Goal: Navigation & Orientation: Find specific page/section

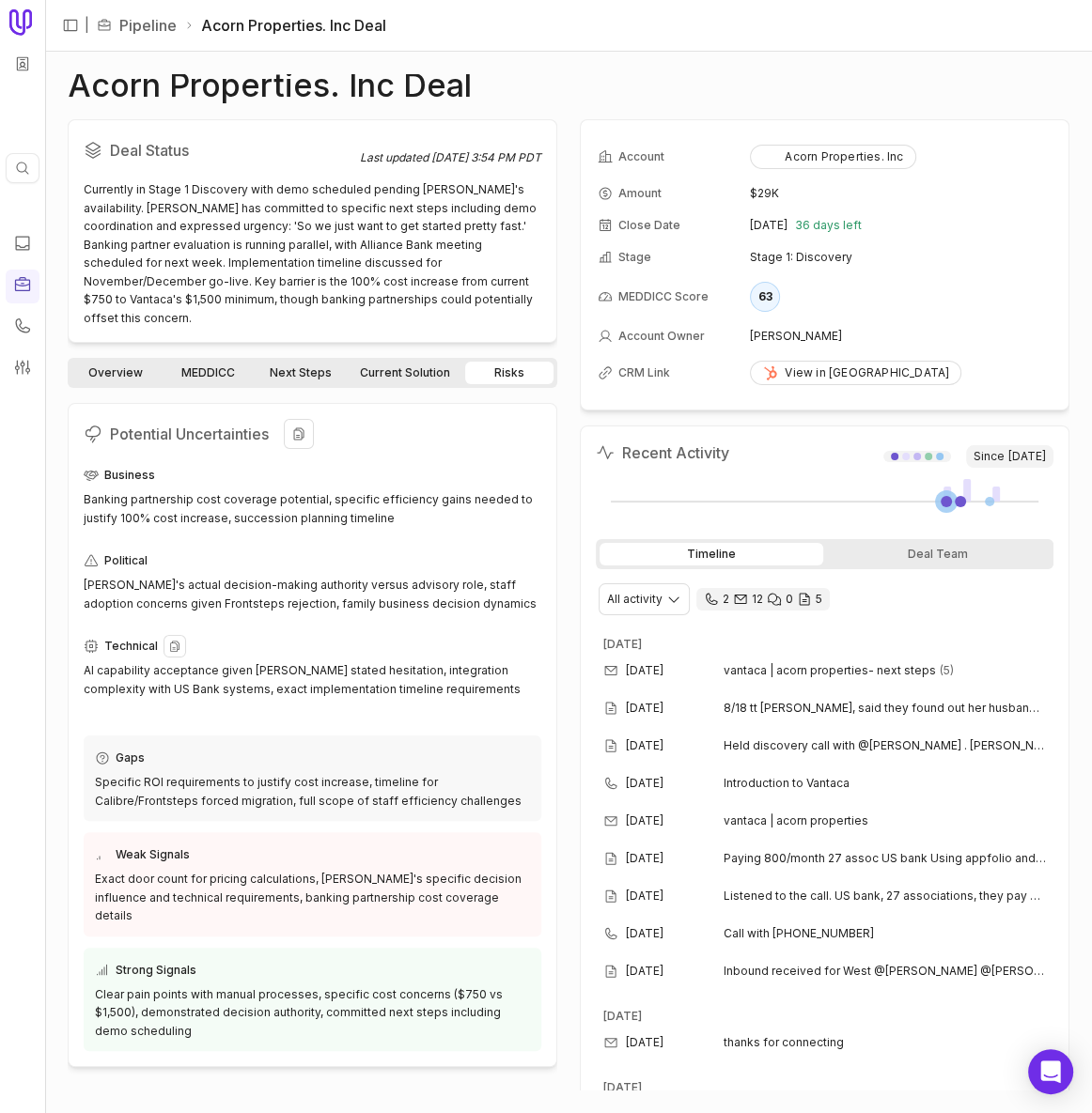
click at [456, 662] on div "AI capability acceptance given Terry's stated hesitation, integration complexit…" at bounding box center [312, 680] width 457 height 37
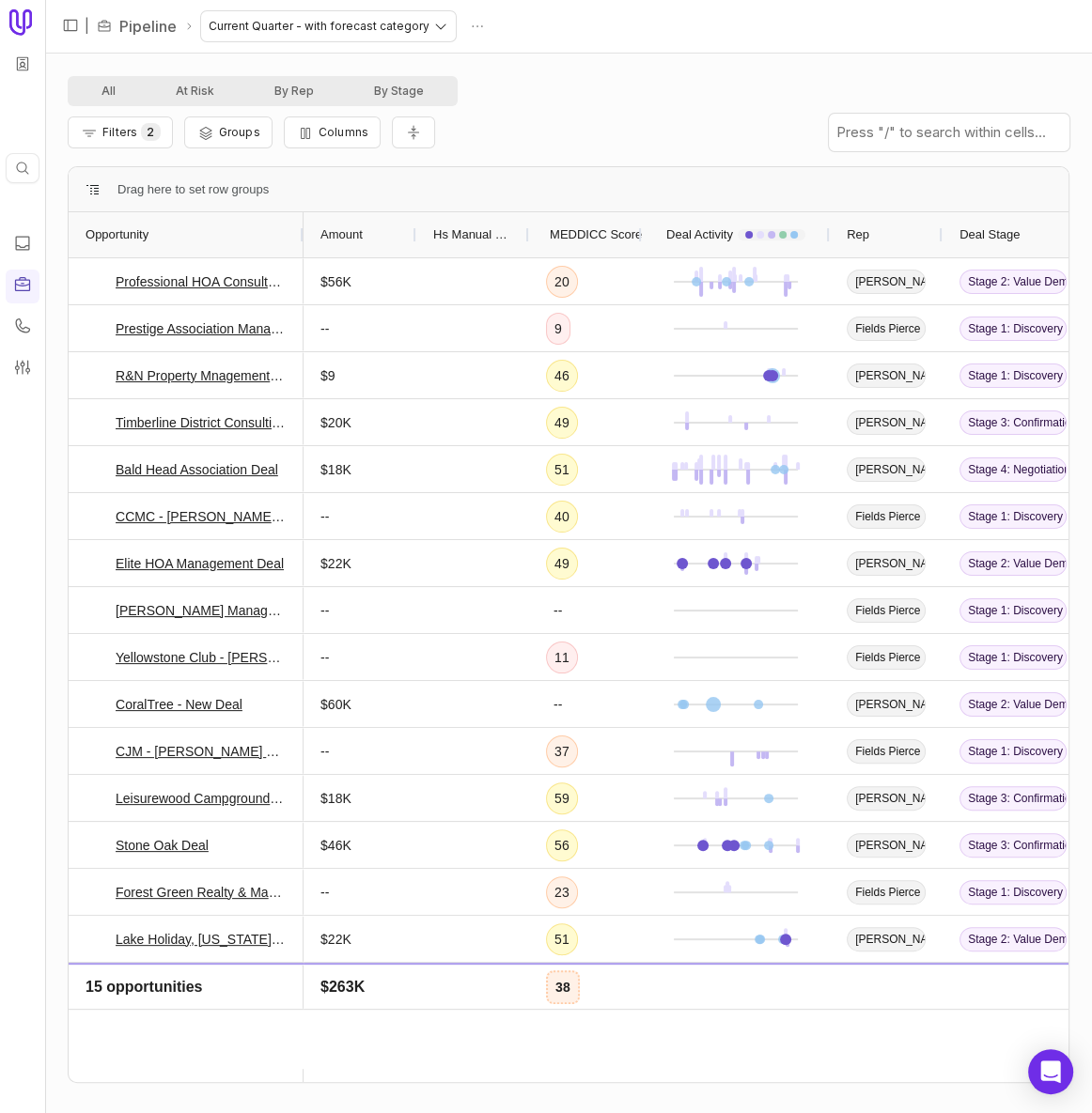
click at [589, 225] on span "MEDDICC Score" at bounding box center [596, 235] width 92 height 23
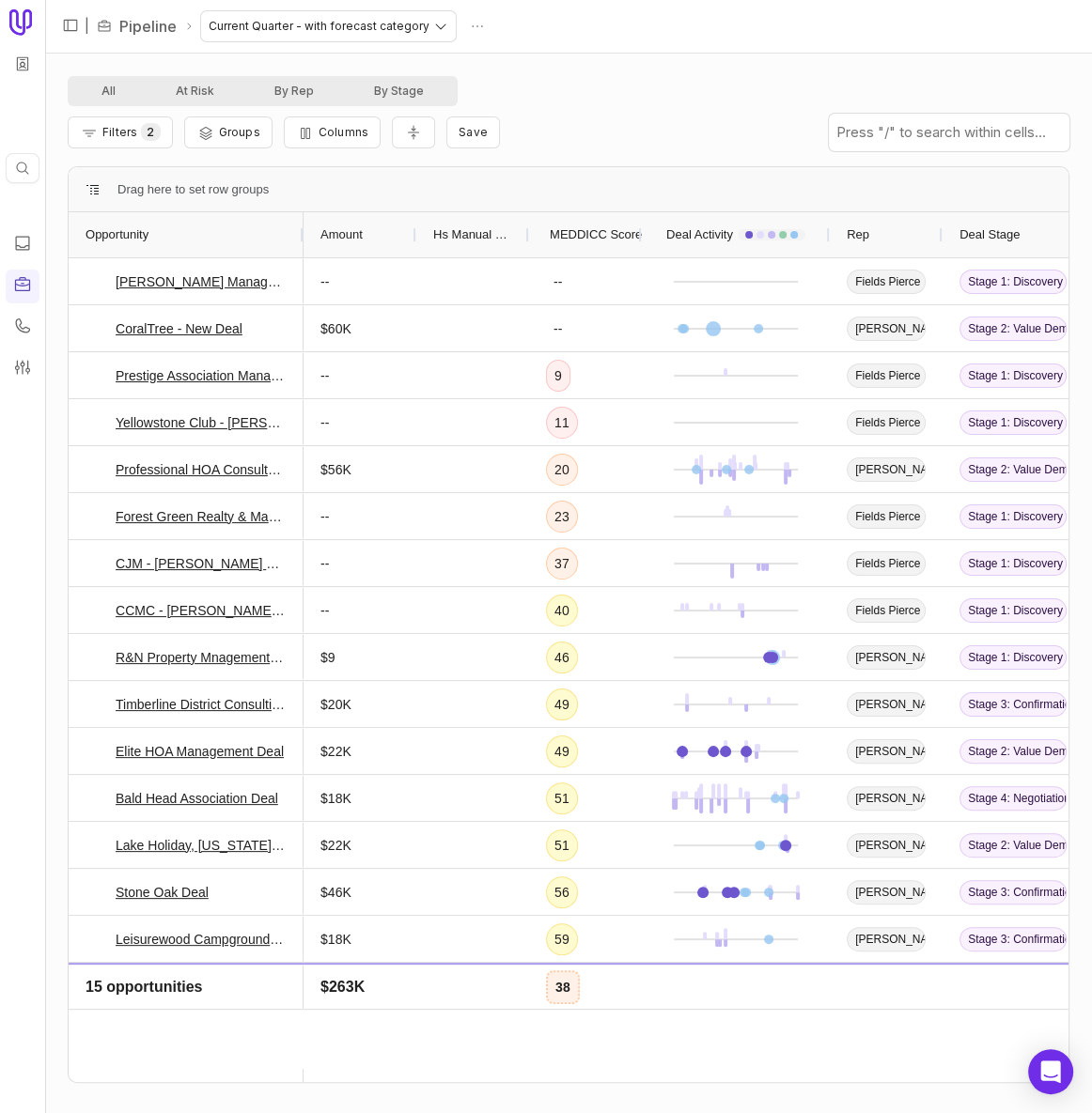
click at [598, 233] on span "MEDDICC Score" at bounding box center [596, 235] width 92 height 23
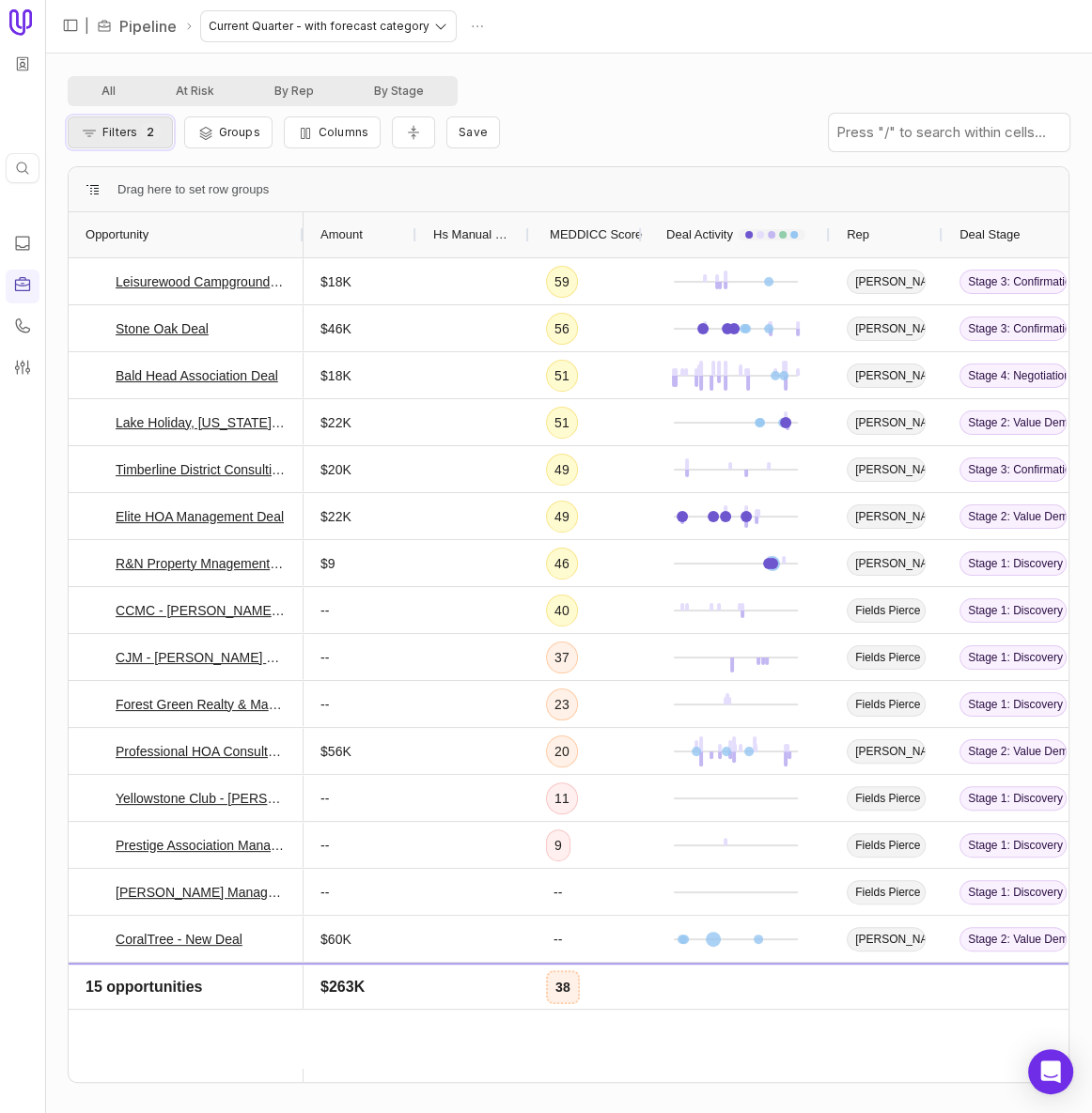
click at [119, 133] on span "Filters" at bounding box center [120, 132] width 35 height 14
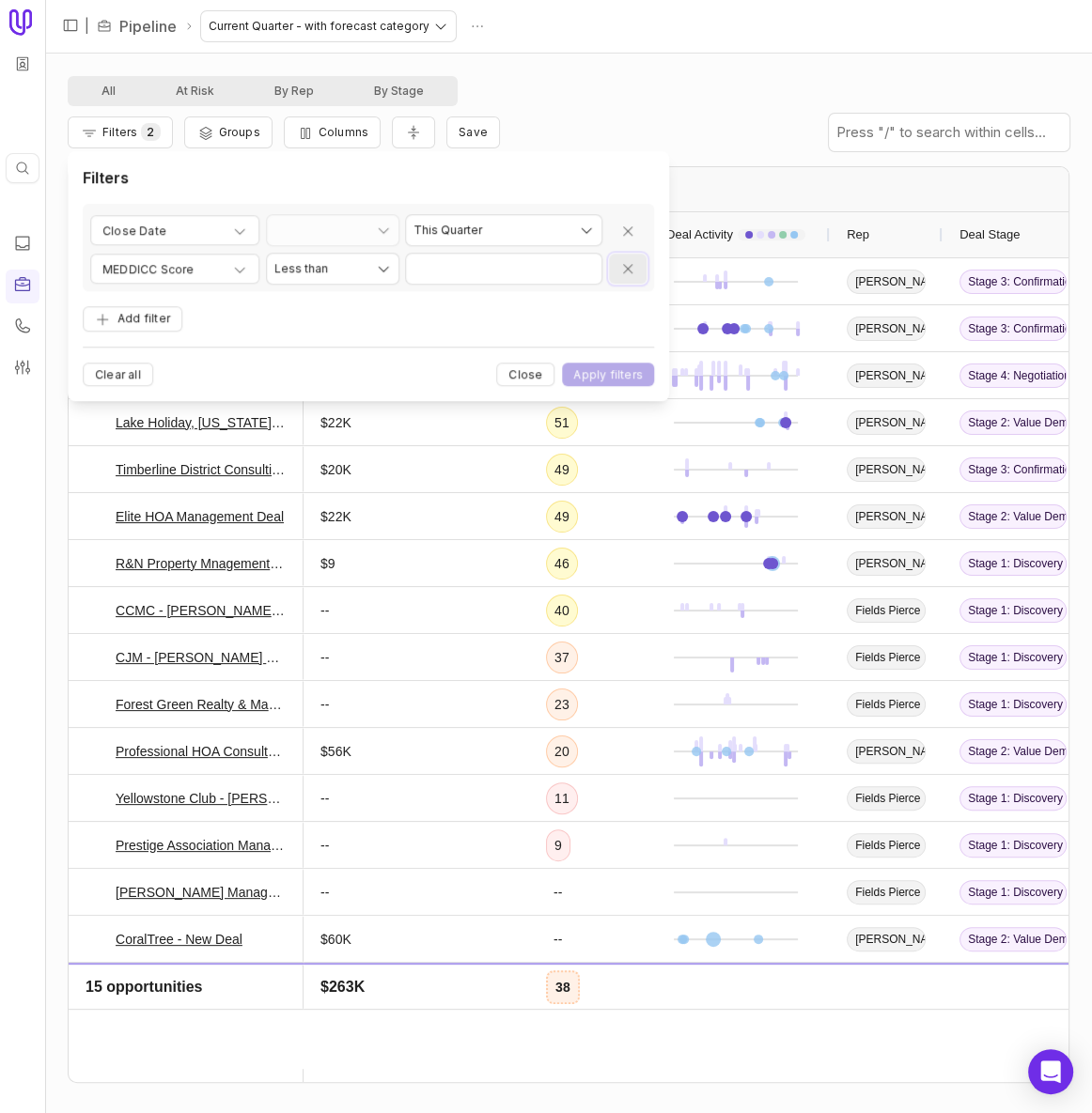
click at [623, 271] on icon "Remove filter" at bounding box center [627, 270] width 15 height 15
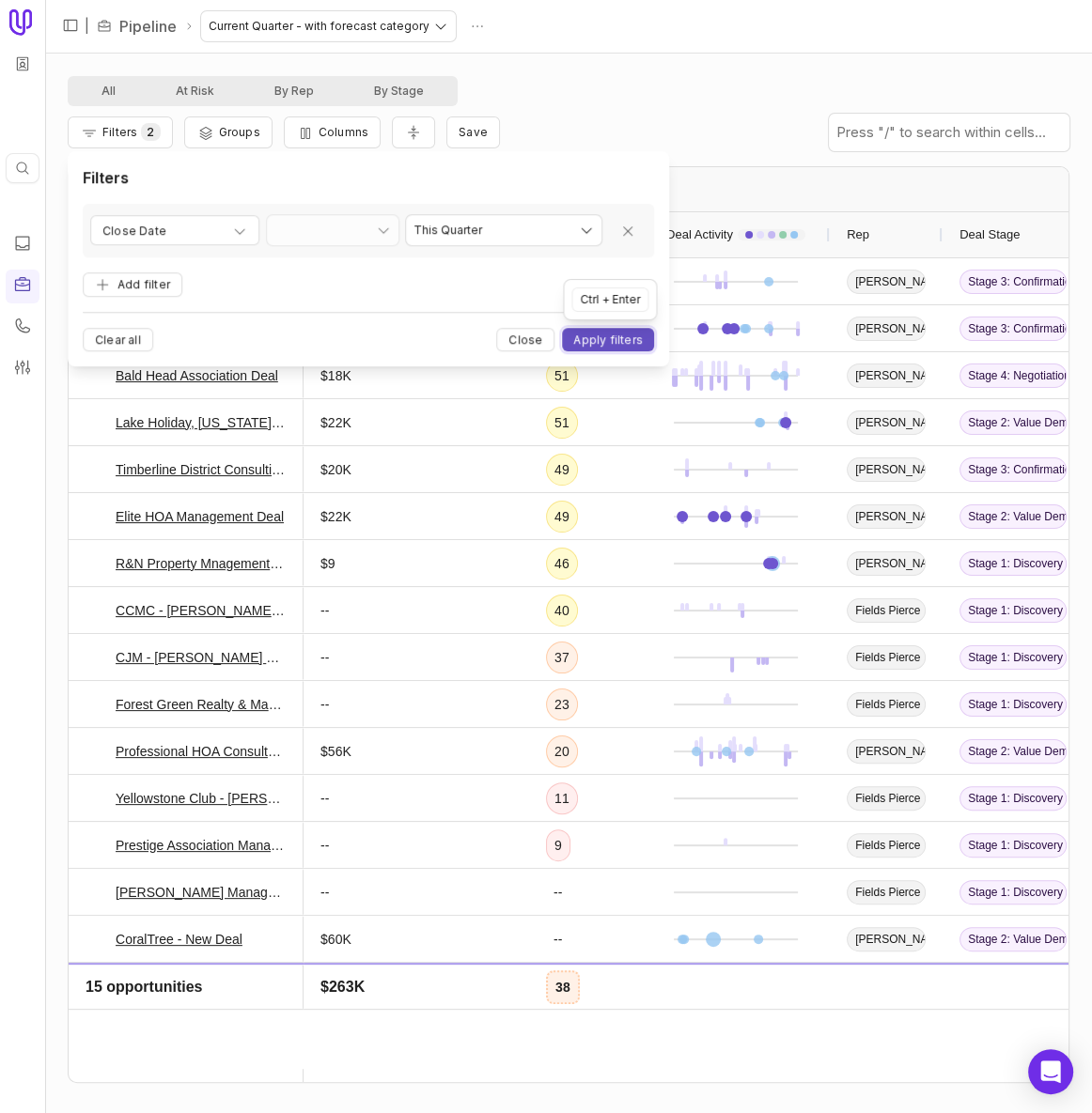
click at [603, 334] on button "Apply filters" at bounding box center [609, 340] width 92 height 24
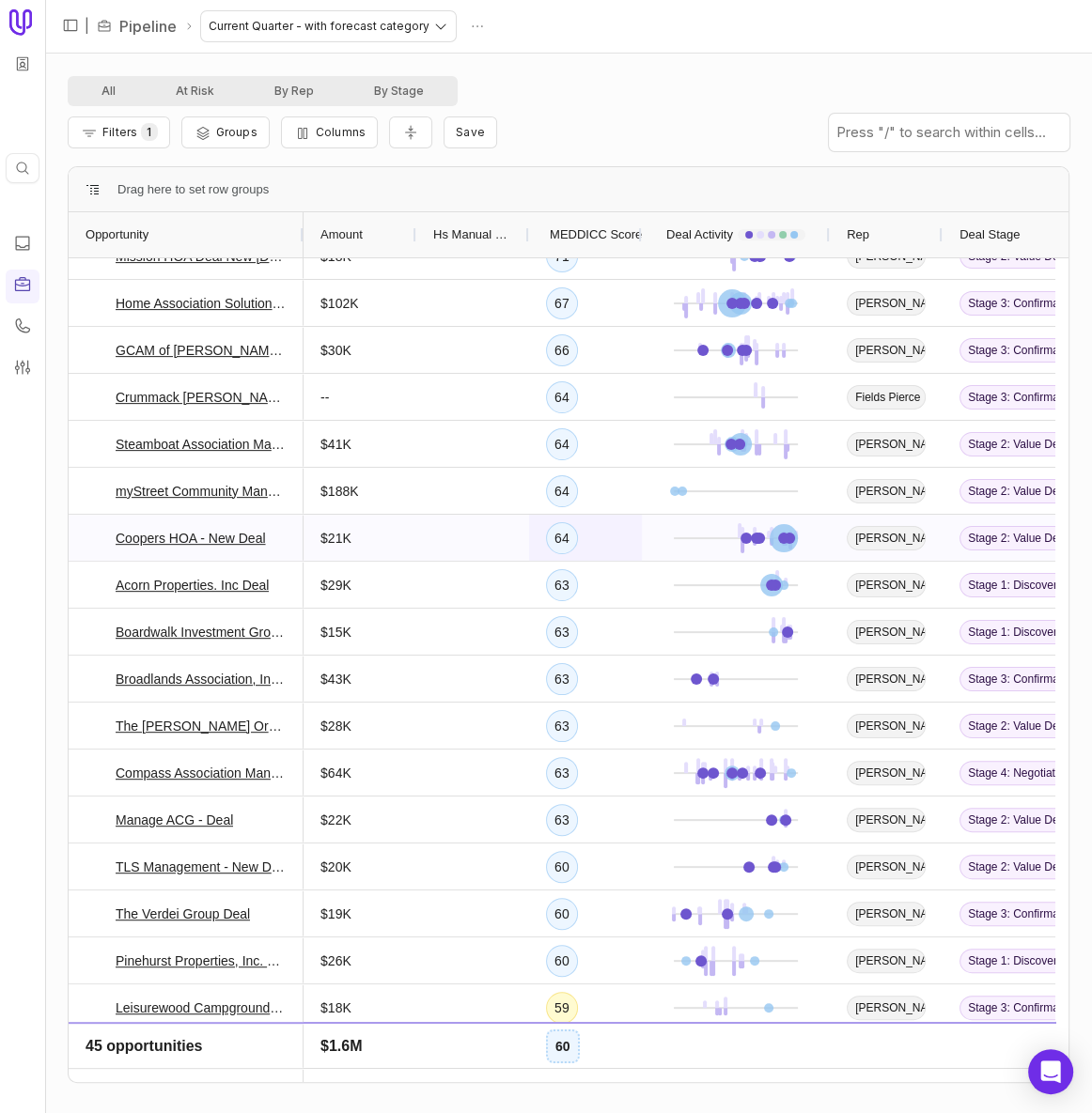
click at [614, 533] on div "64" at bounding box center [585, 538] width 113 height 46
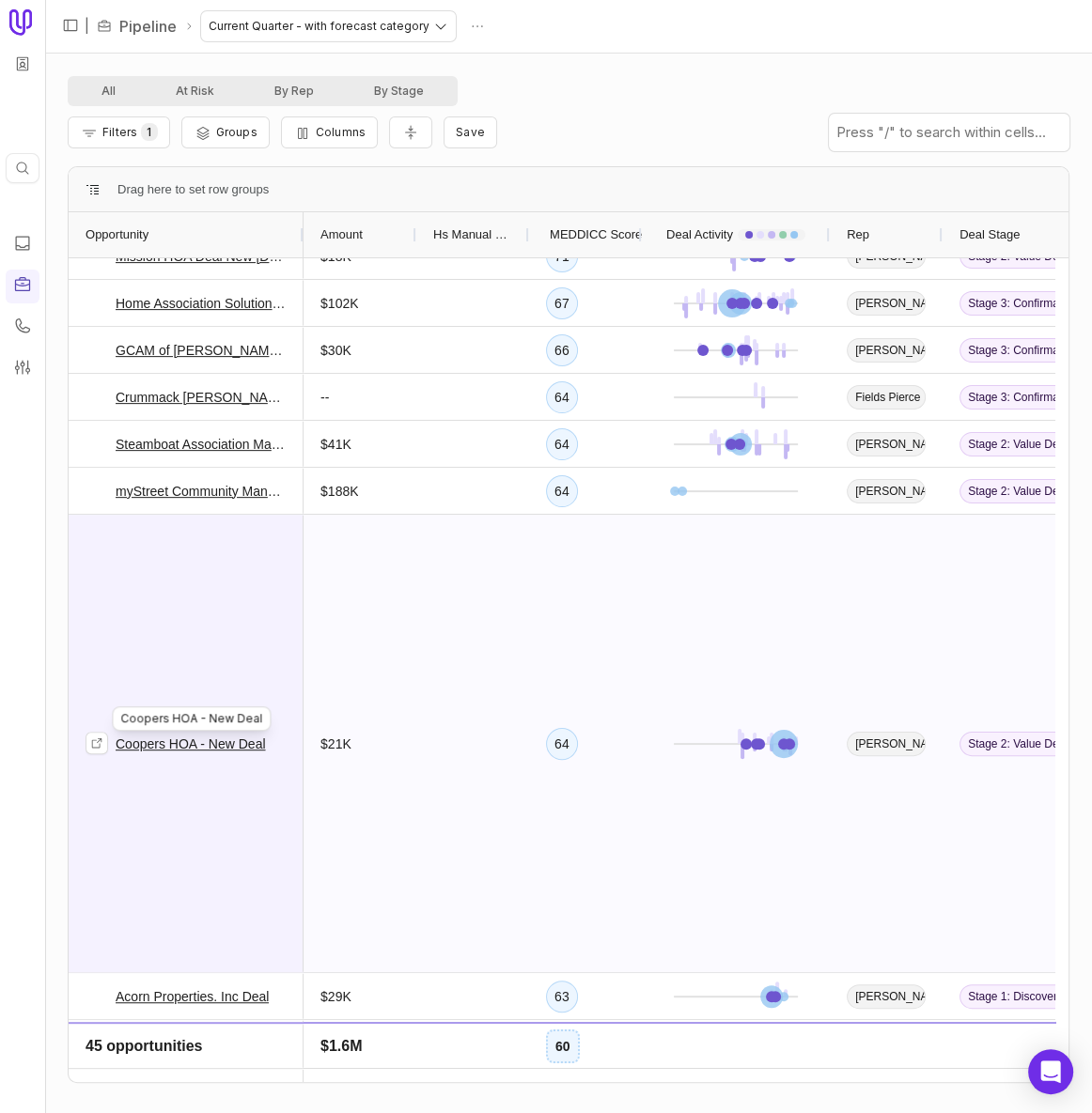
click at [143, 739] on link "Coopers HOA - New Deal" at bounding box center [191, 744] width 151 height 23
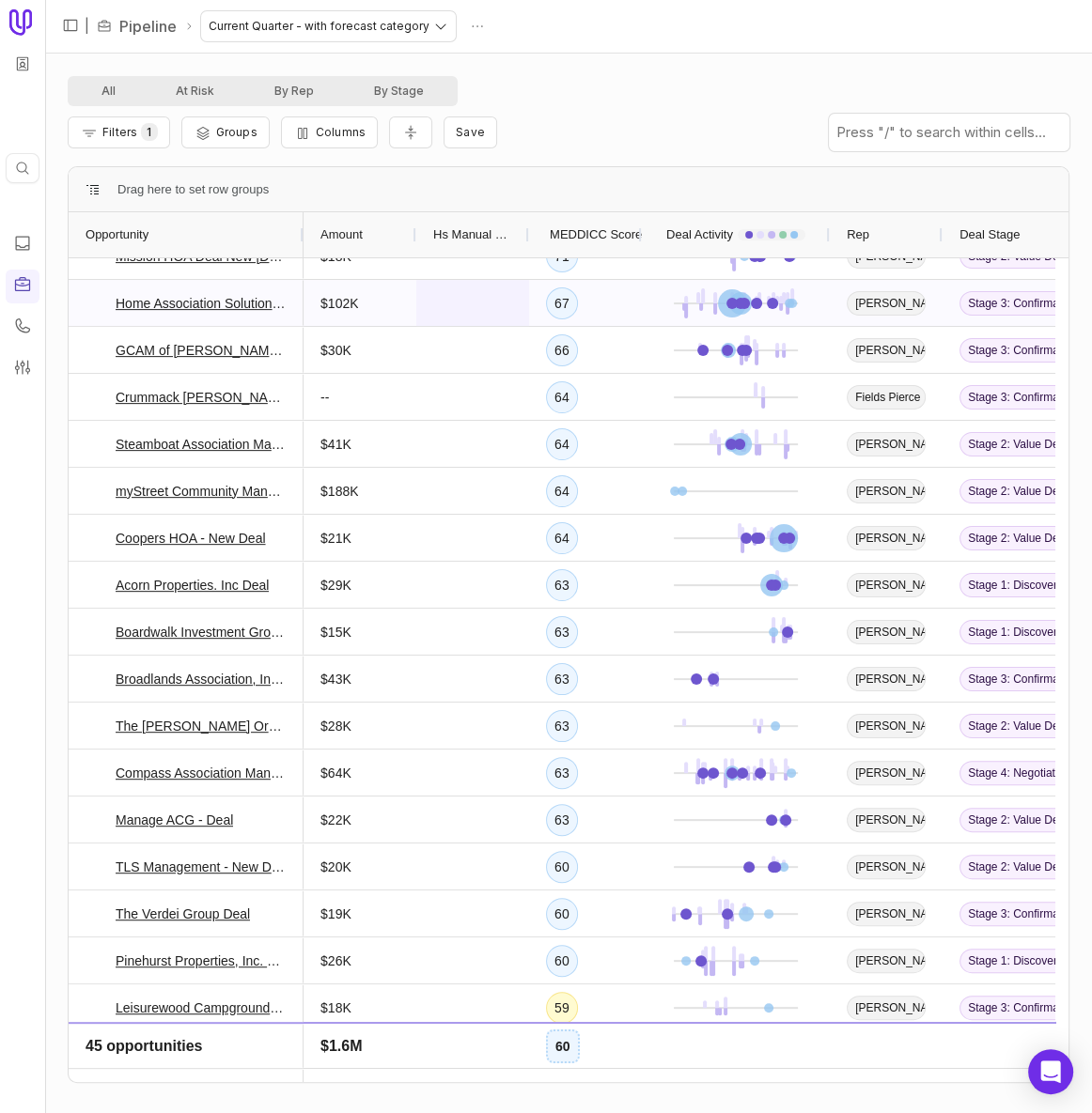
click at [477, 295] on span at bounding box center [472, 302] width 79 height 44
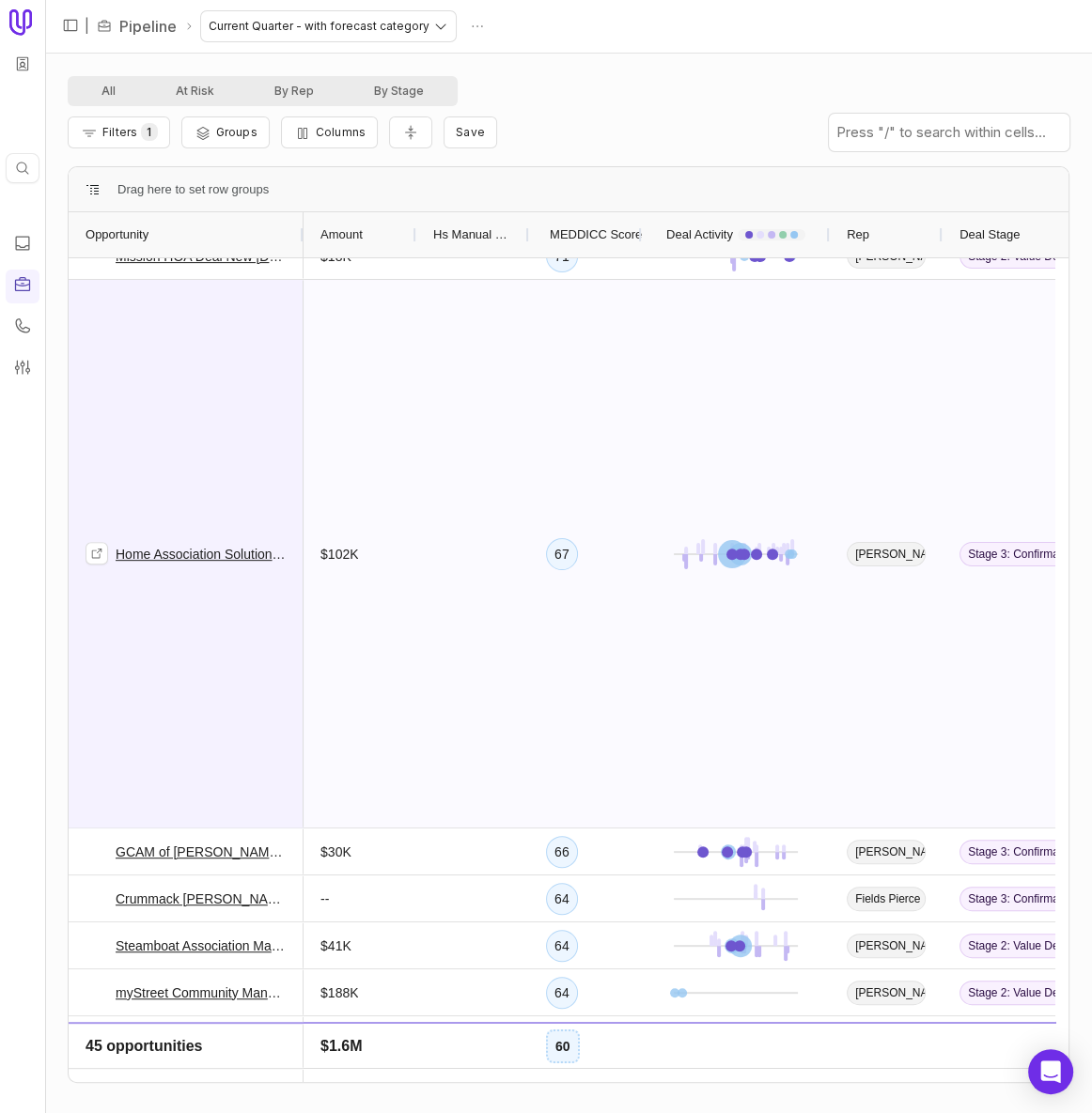
click at [225, 551] on link "Home Association Solutions, LLC - New Deal" at bounding box center [201, 554] width 171 height 23
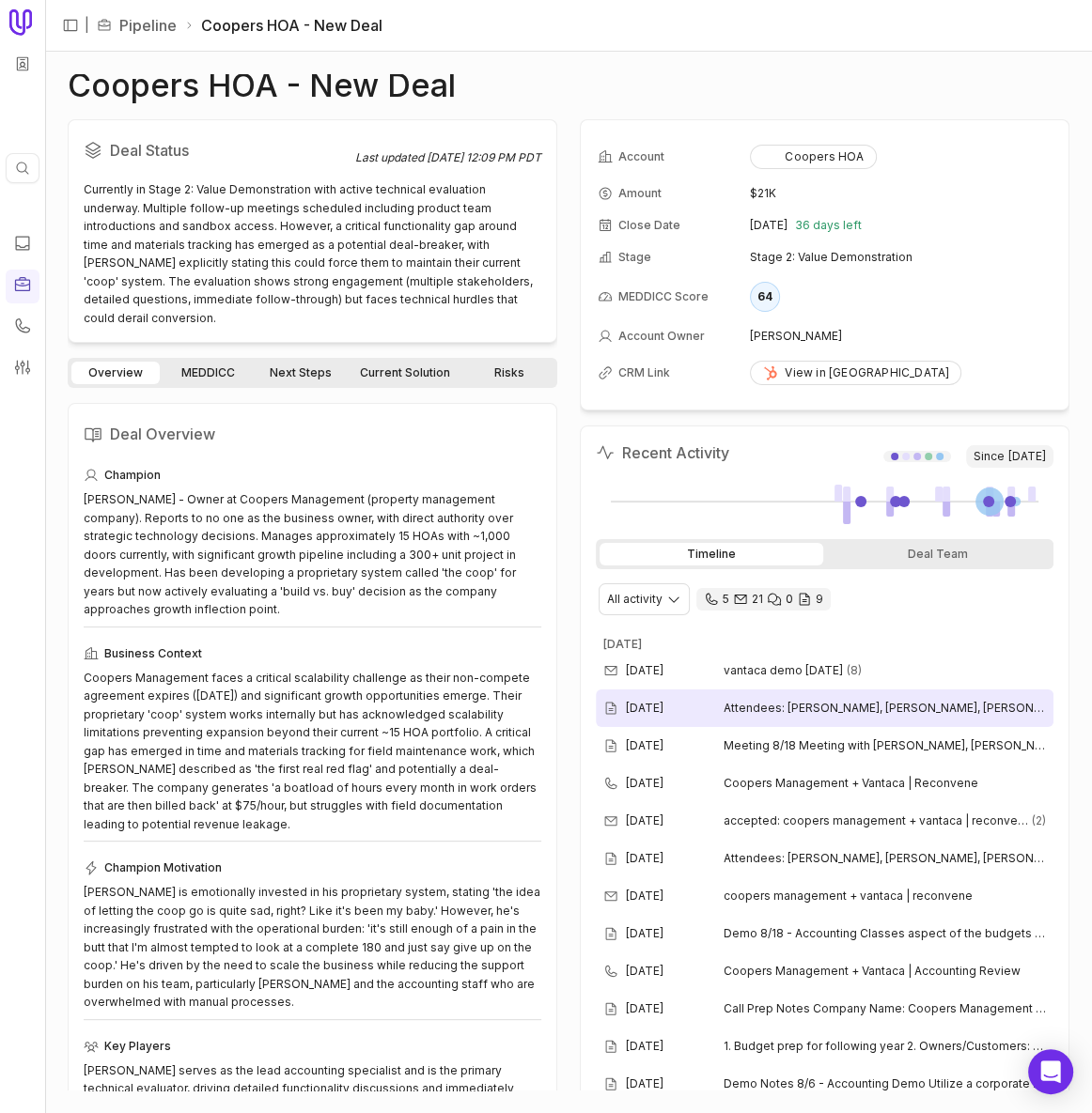
click at [862, 720] on div "Aug 22, 2025 Attendees: James, Thomas, Jess Wow Moments: Didn't Like: Next Step…" at bounding box center [824, 709] width 457 height 38
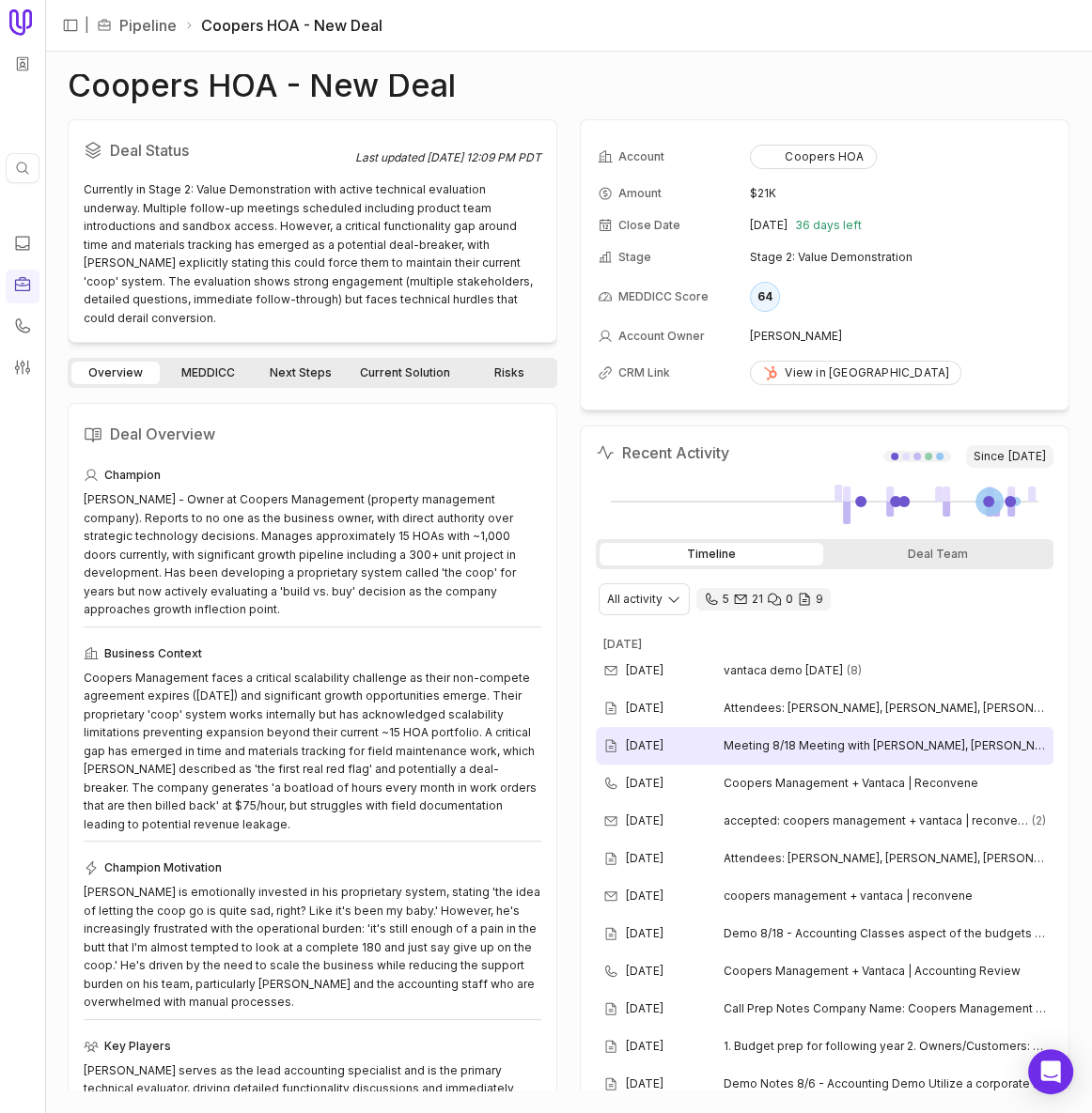
click at [799, 739] on span "Meeting 8/18 Meeting with Jess, James, Tom Following up from last call on work …" at bounding box center [884, 746] width 322 height 15
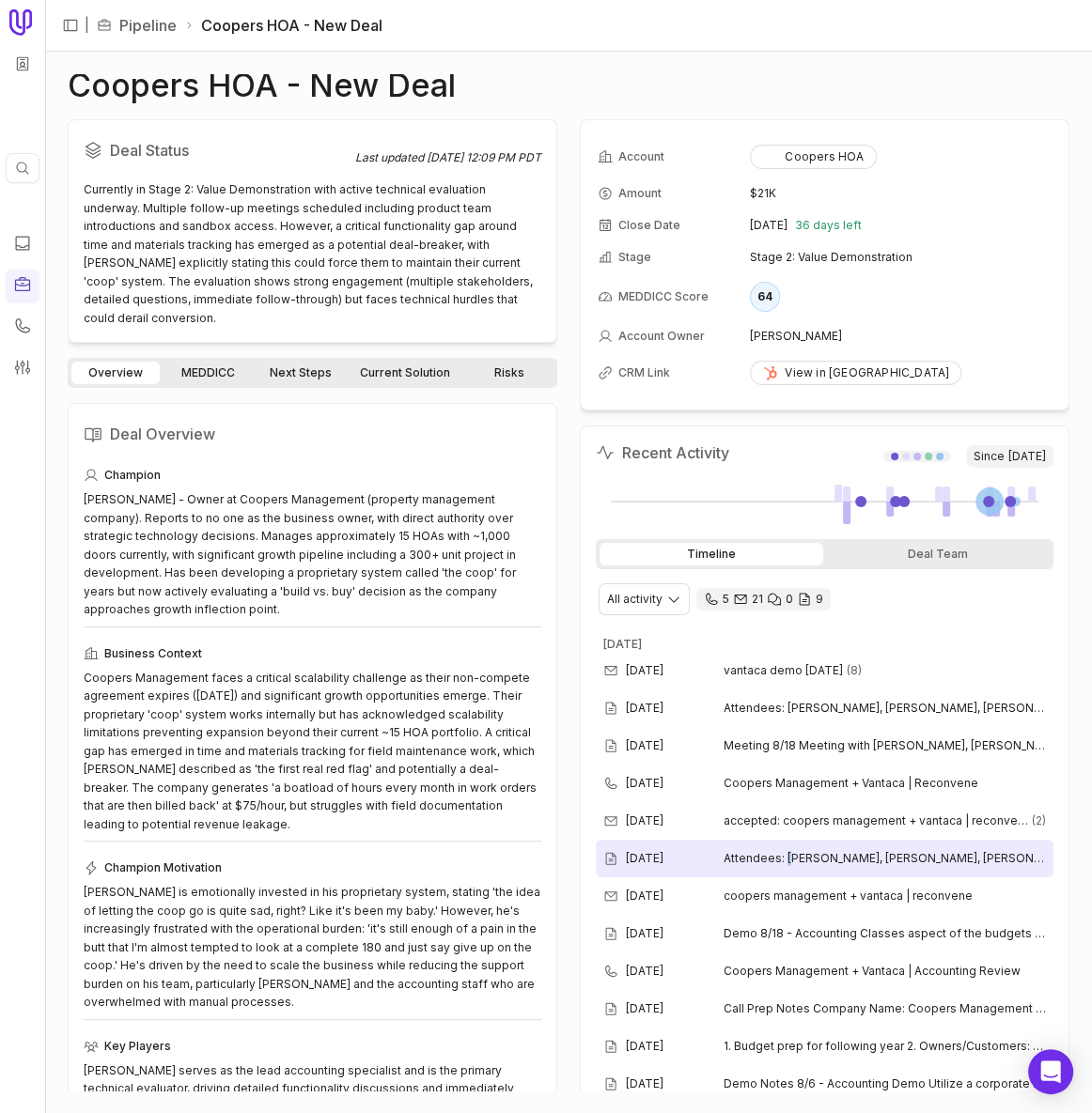
click at [787, 853] on span "Attendees: James, Thomas, Jess Wow Moments: Assessment config, post expense on …" at bounding box center [884, 858] width 322 height 15
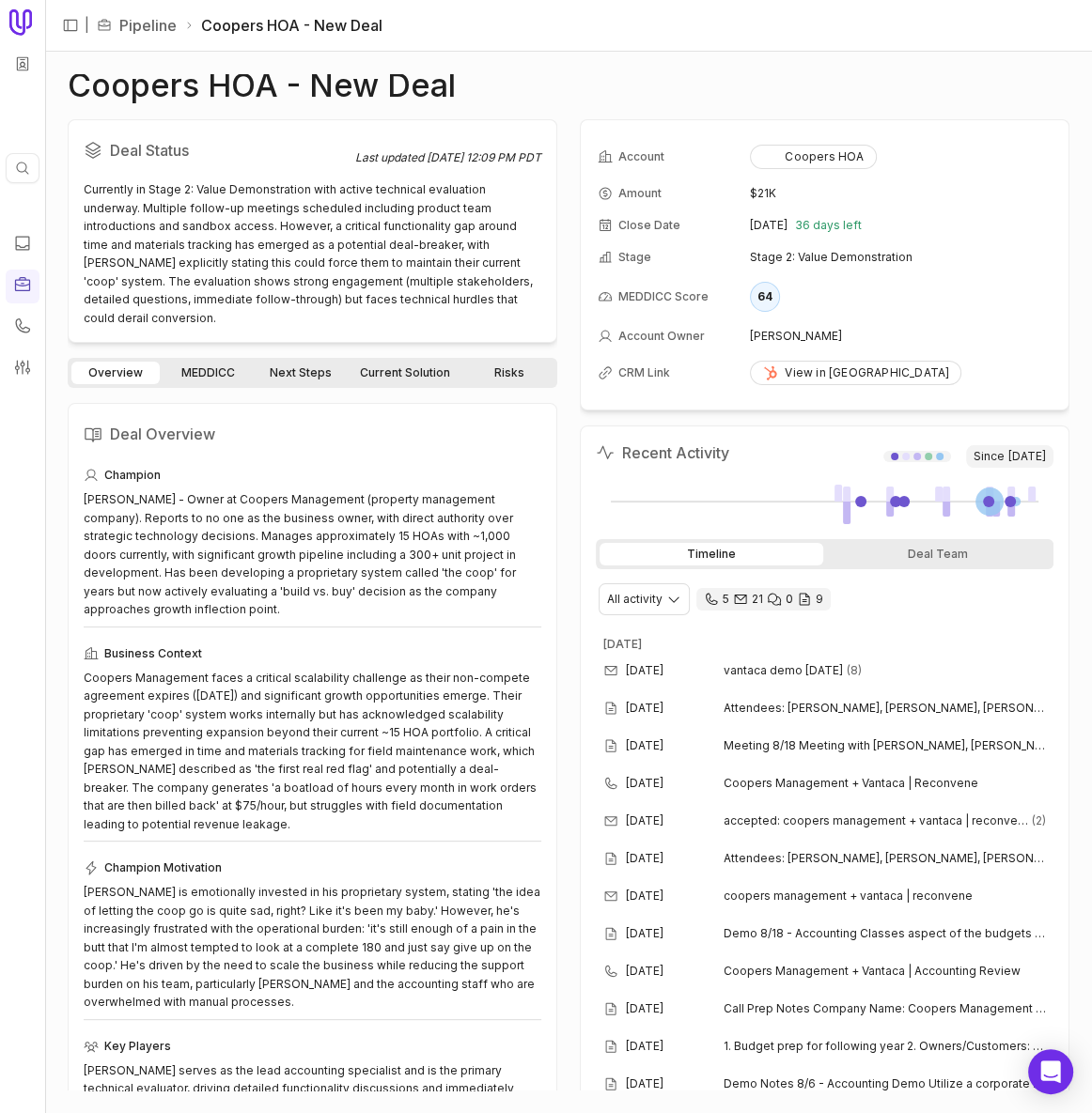
click at [310, 362] on link "Next Steps" at bounding box center [300, 372] width 88 height 23
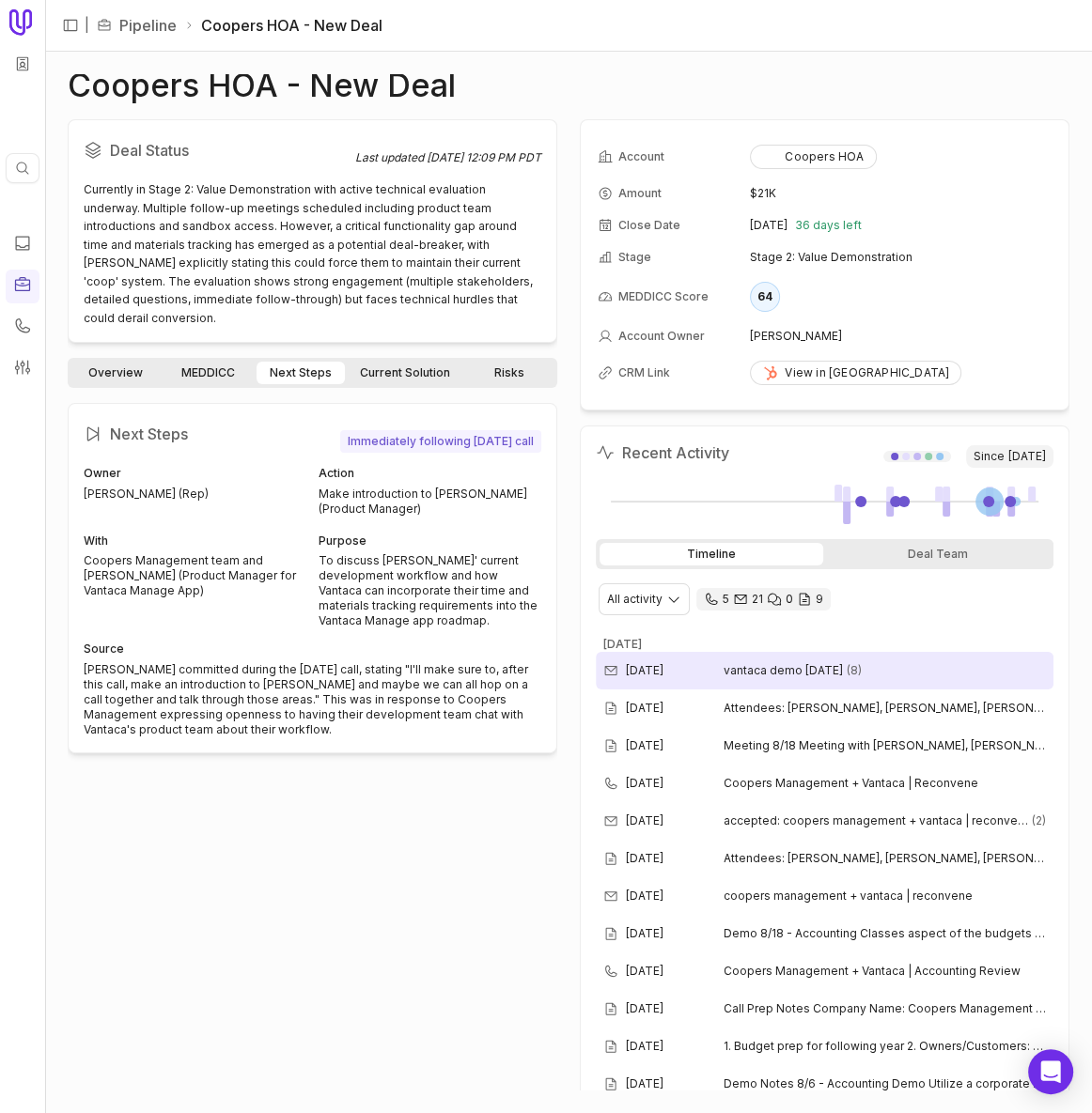
click at [740, 671] on span "vantaca demo today" at bounding box center [784, 670] width 120 height 15
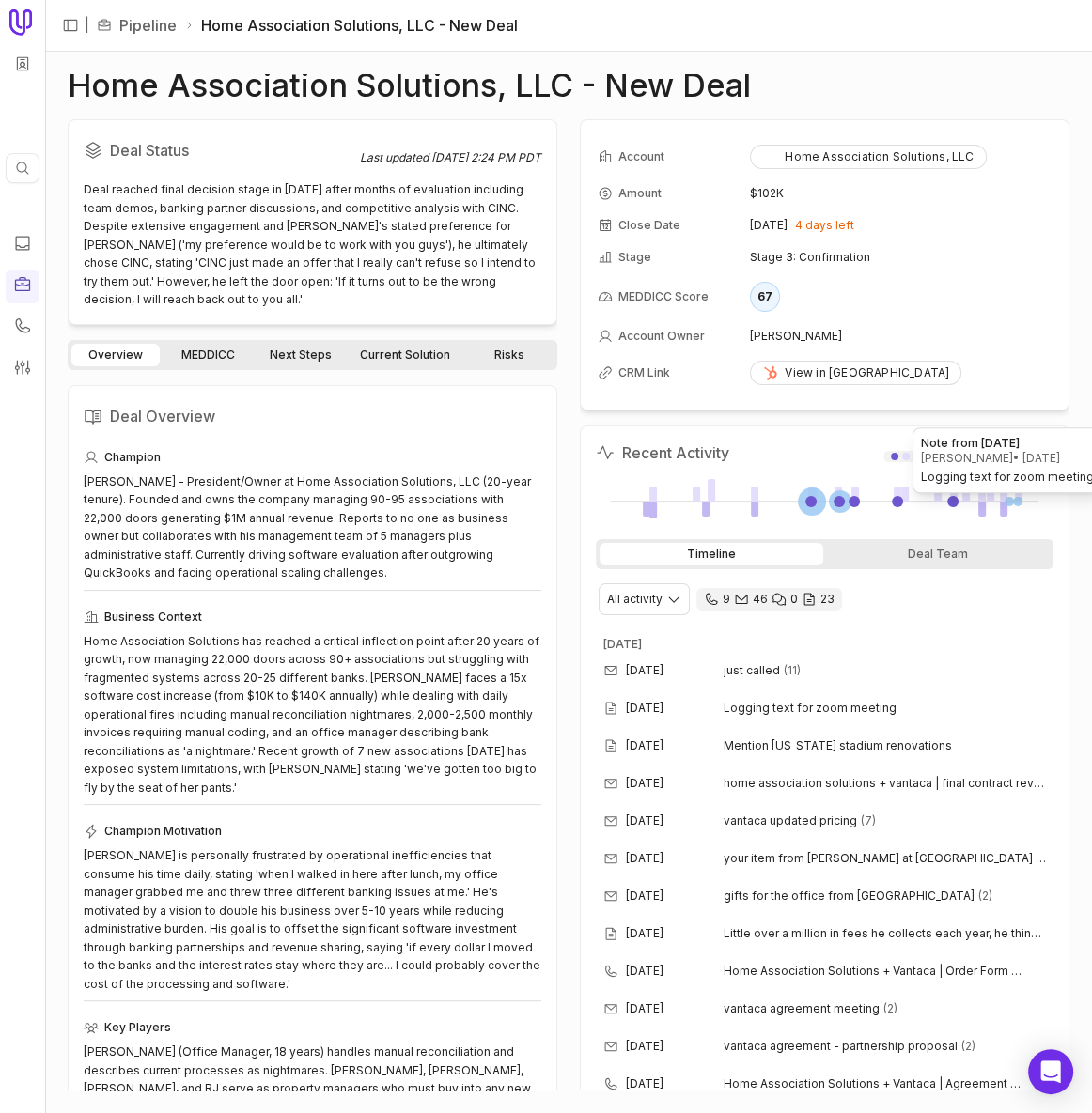
click at [1013, 499] on div at bounding box center [1017, 501] width 9 height 9
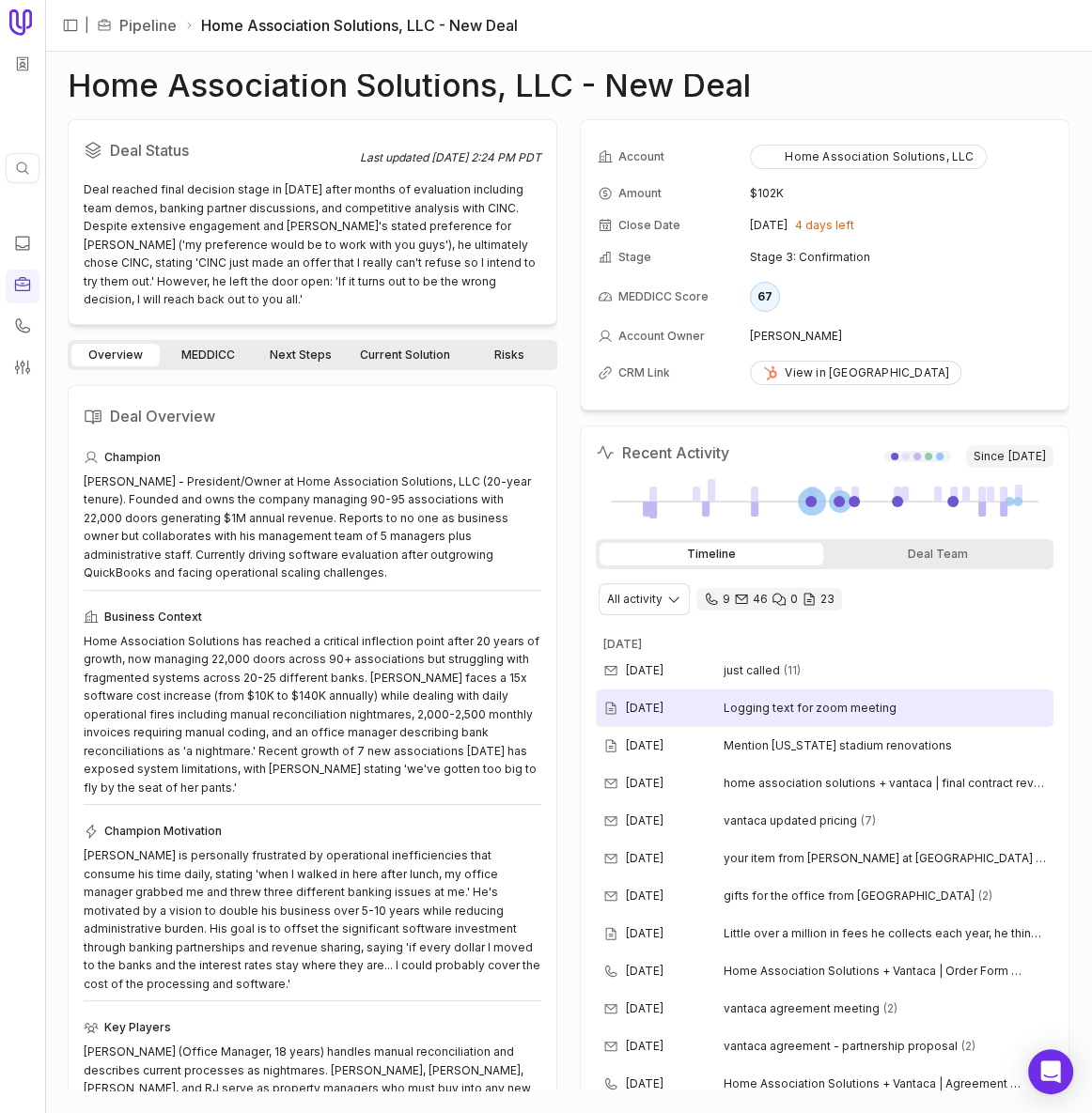
click at [970, 704] on span "Logging text for zoom meeting" at bounding box center [884, 708] width 322 height 15
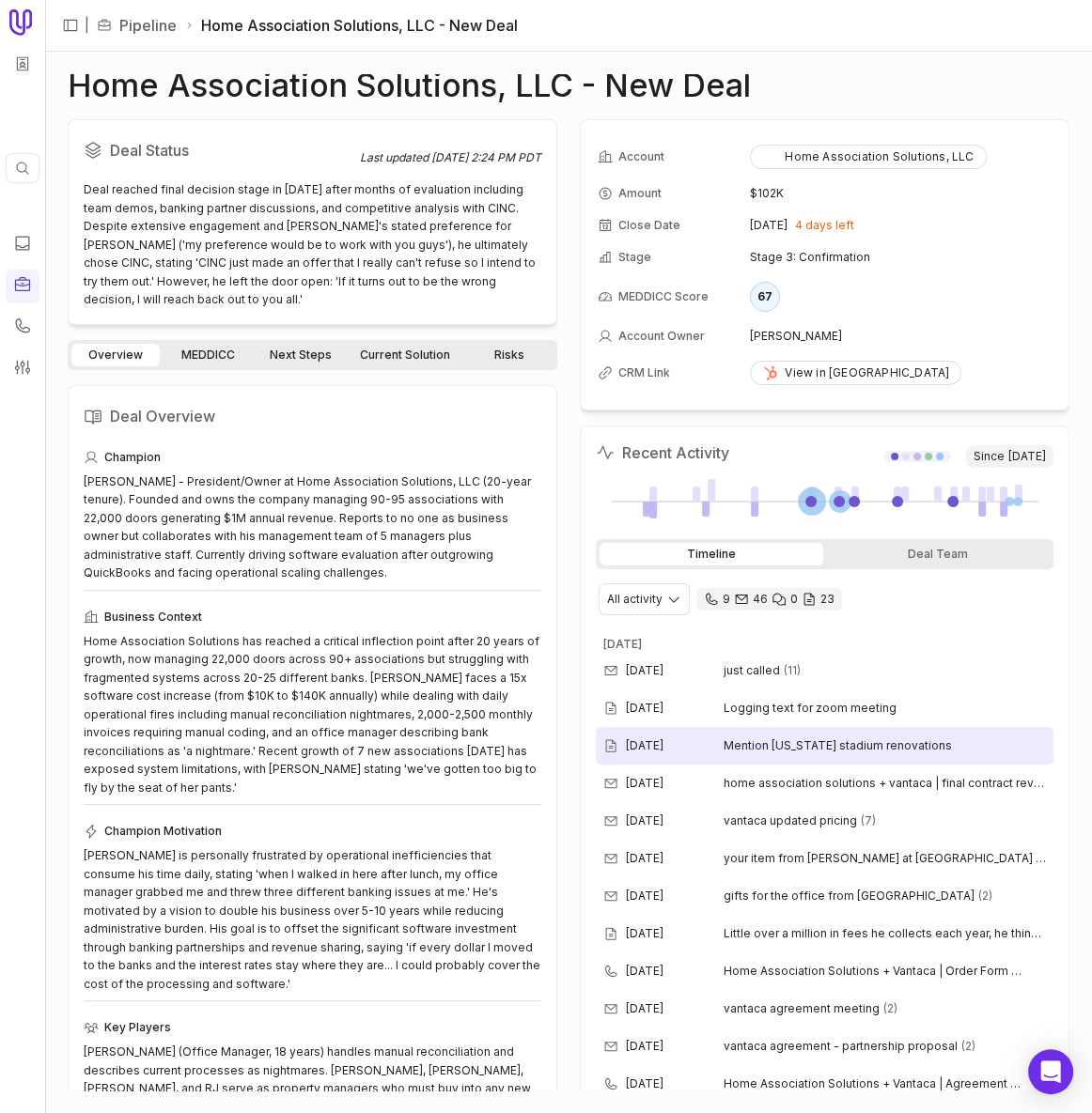
click at [966, 740] on span "Mention [US_STATE] stadium renovations" at bounding box center [884, 746] width 322 height 15
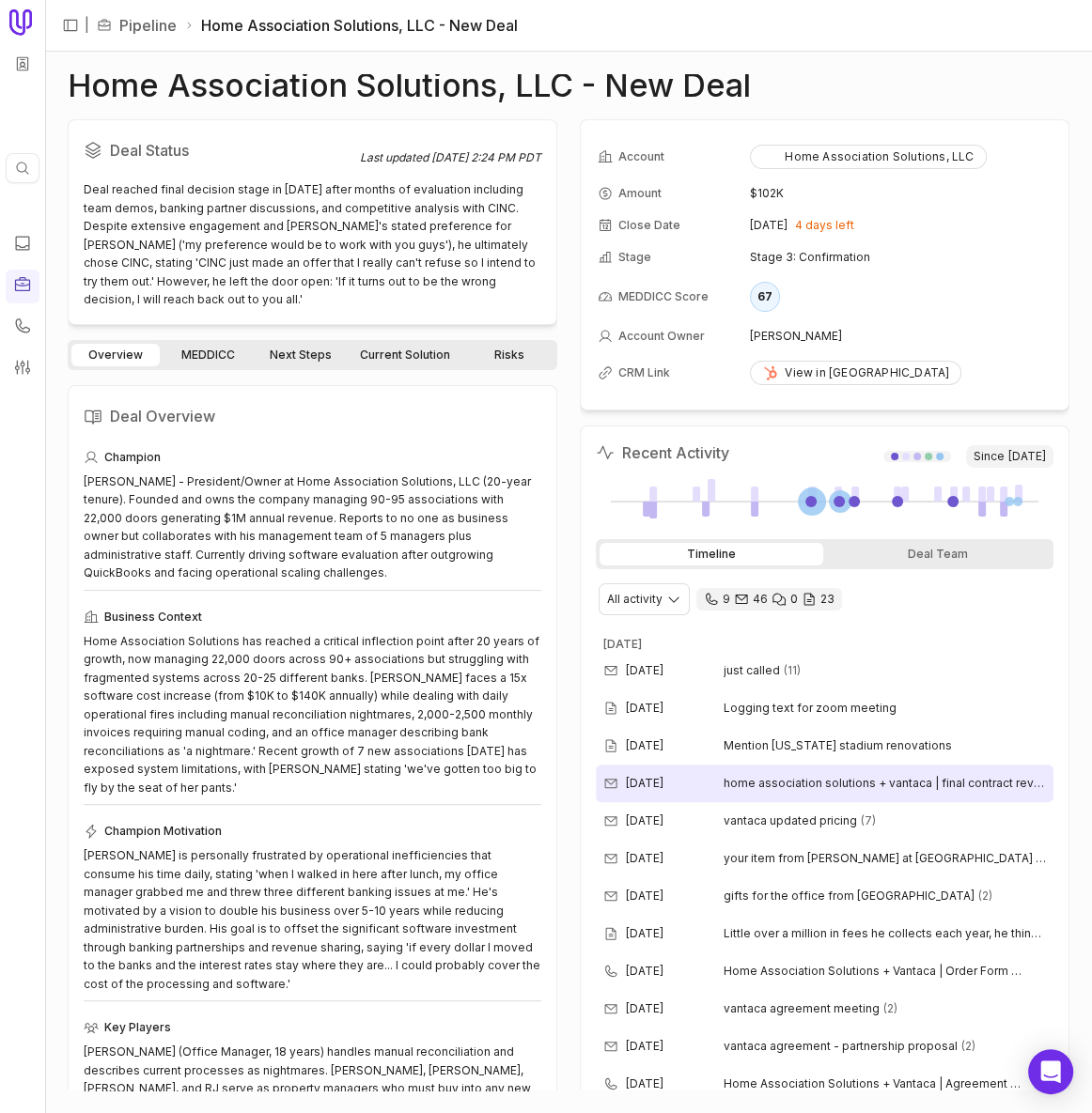
click at [957, 776] on span "home association solutions + vantaca | final contract review" at bounding box center [884, 783] width 322 height 15
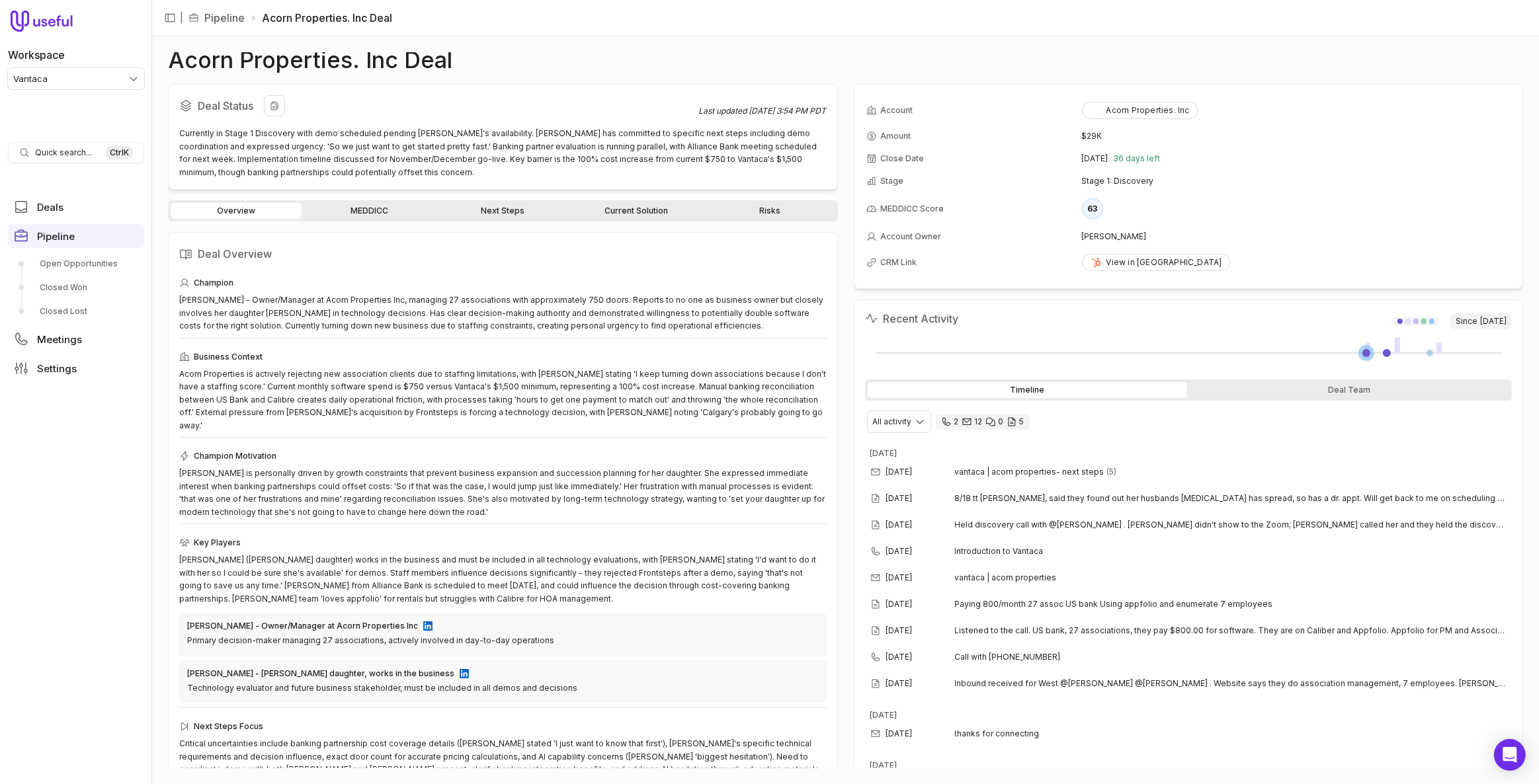
click at [310, 163] on div "Currently in Stage 1 Discovery with demo scheduled pending Erin's availability.…" at bounding box center [502, 152] width 647 height 51
